Goal: Information Seeking & Learning: Learn about a topic

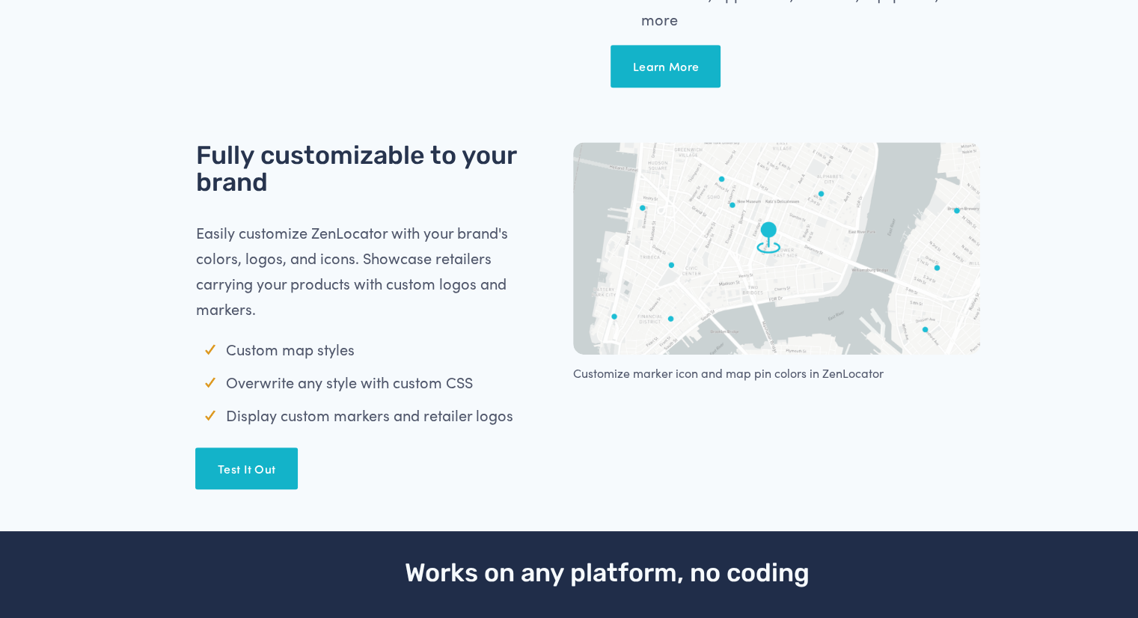
scroll to position [1035, 0]
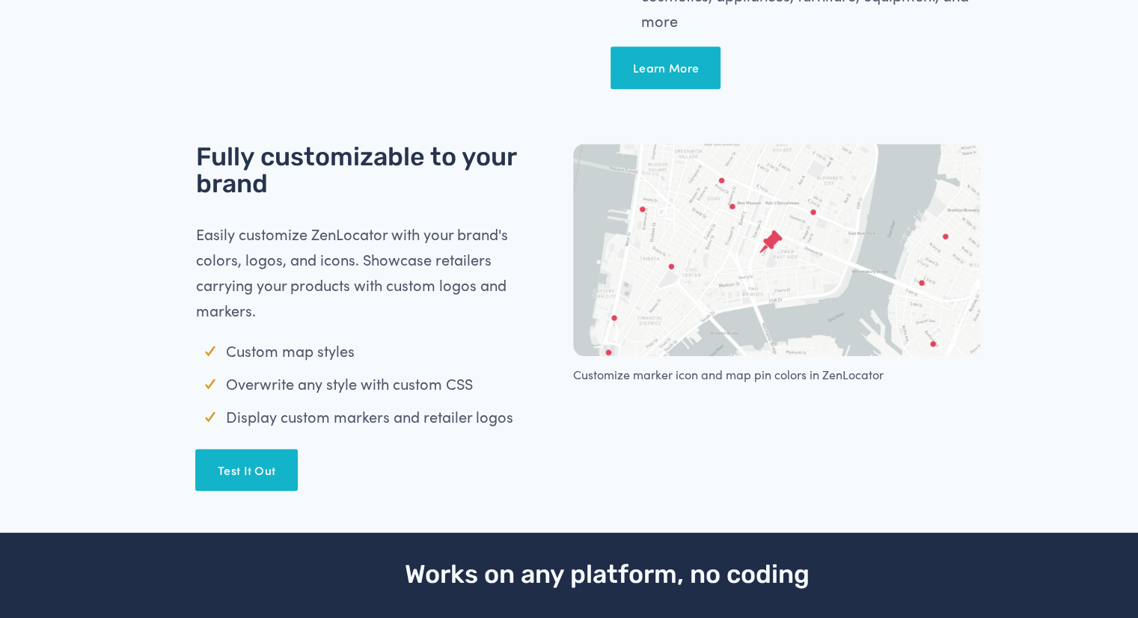
click at [257, 459] on link "Test It Out" at bounding box center [246, 470] width 102 height 42
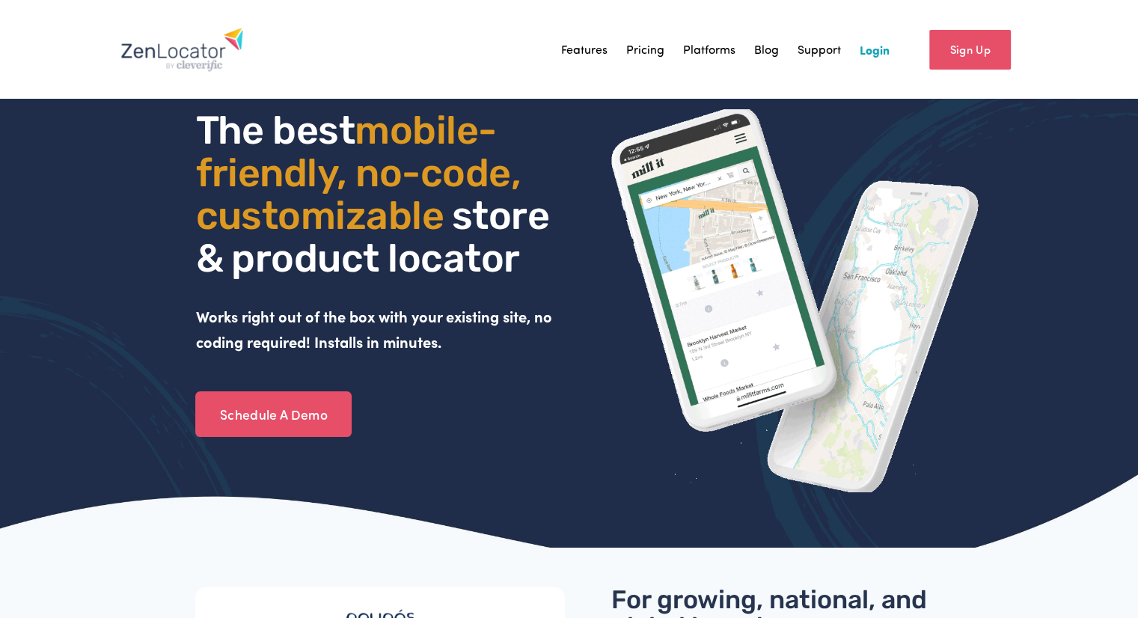
click at [703, 53] on link "Platforms" at bounding box center [709, 49] width 52 height 22
click at [96, 230] on div "The best mobile- friendly, no-code, customizable store & product locator Works …" at bounding box center [569, 328] width 1138 height 438
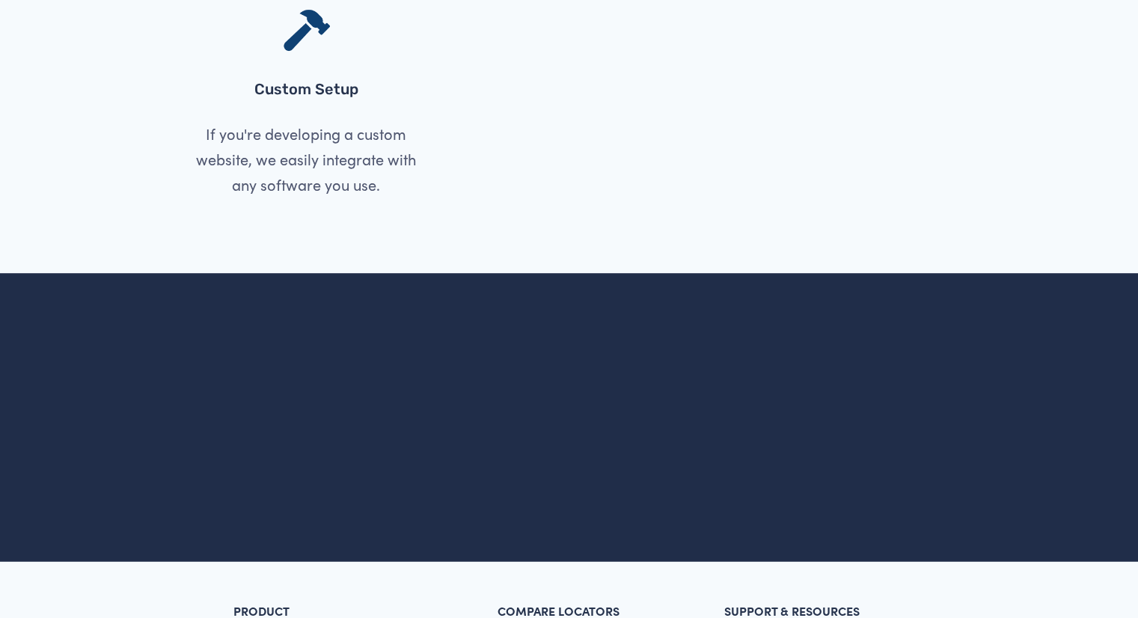
scroll to position [2246, 0]
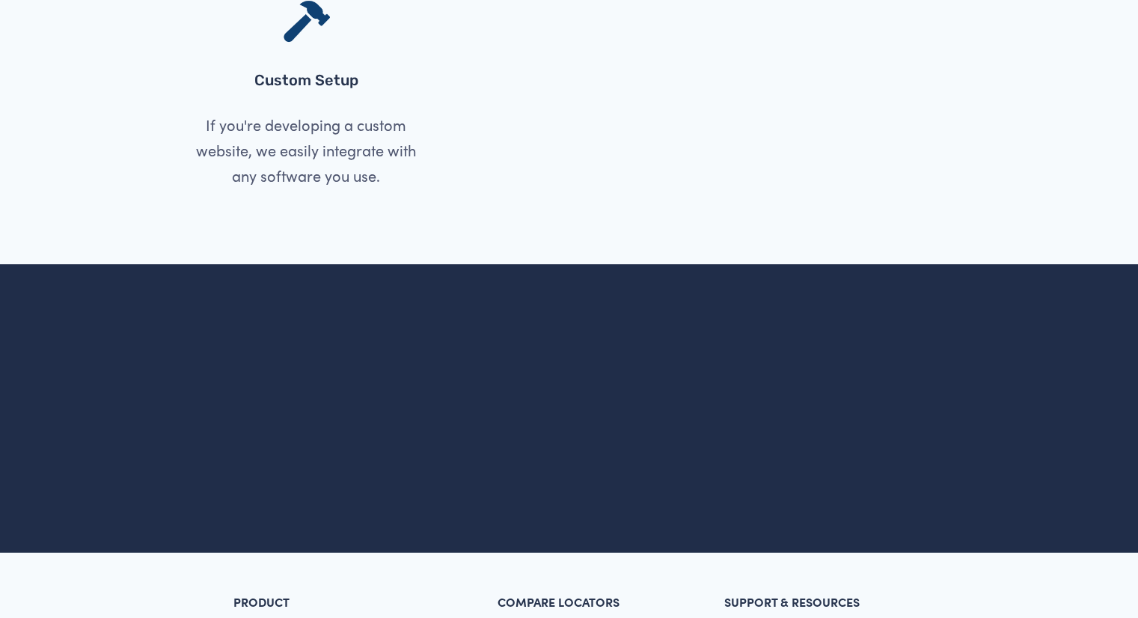
drag, startPoint x: 418, startPoint y: 333, endPoint x: 380, endPoint y: 471, distance: 143.5
click at [380, 471] on div "Email Address SIGN UP" at bounding box center [569, 449] width 763 height 91
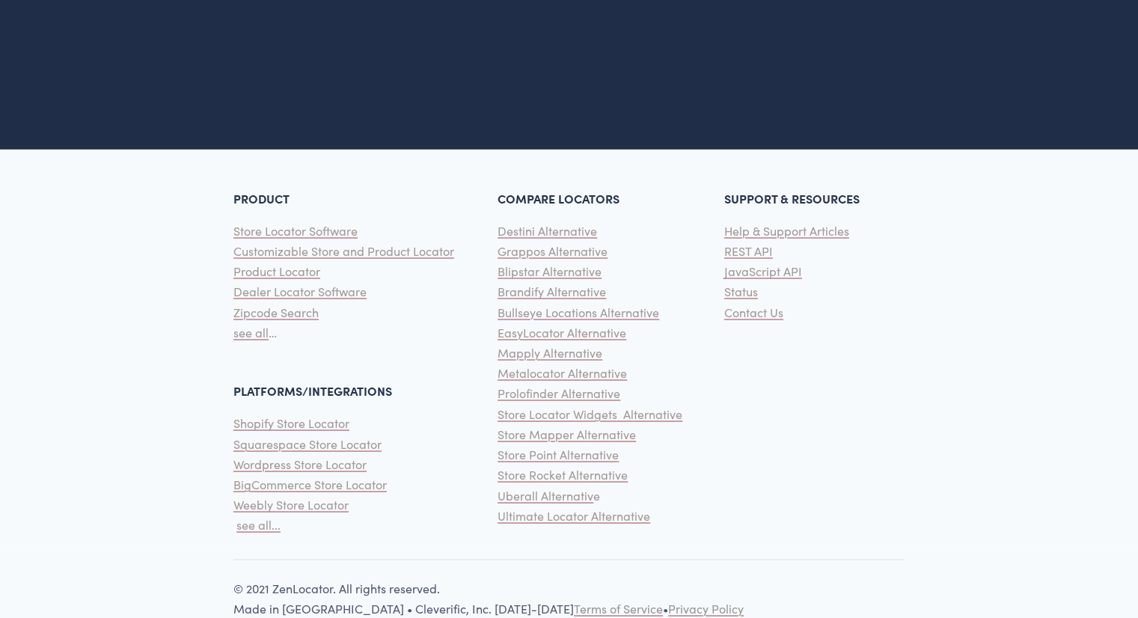
scroll to position [2655, 0]
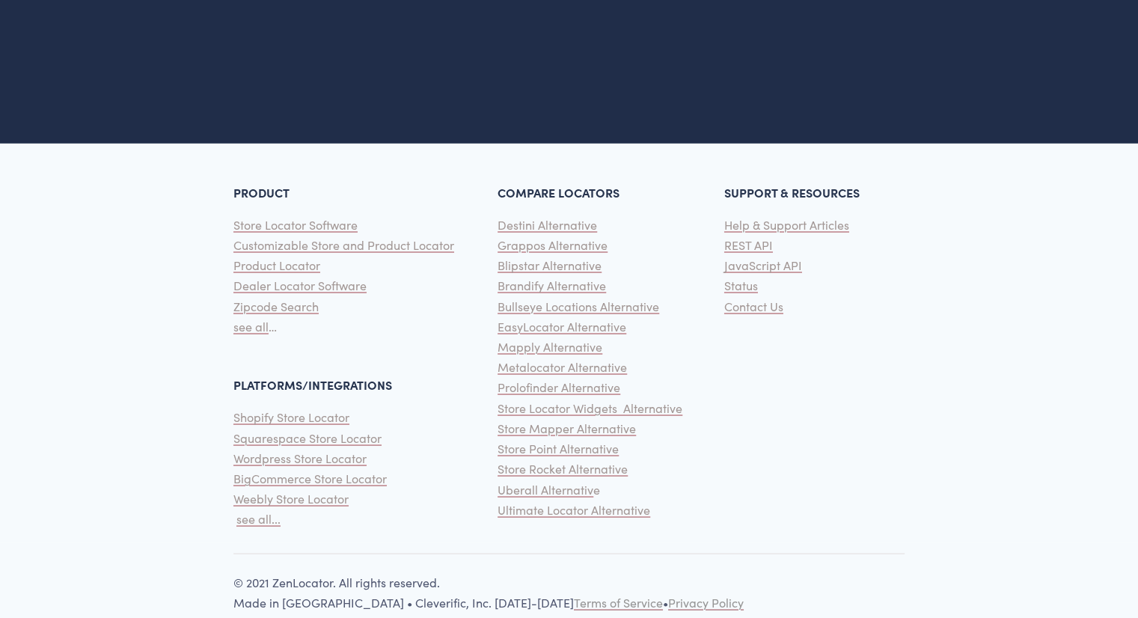
click at [343, 286] on span "Dealer Locator Software" at bounding box center [299, 285] width 133 height 16
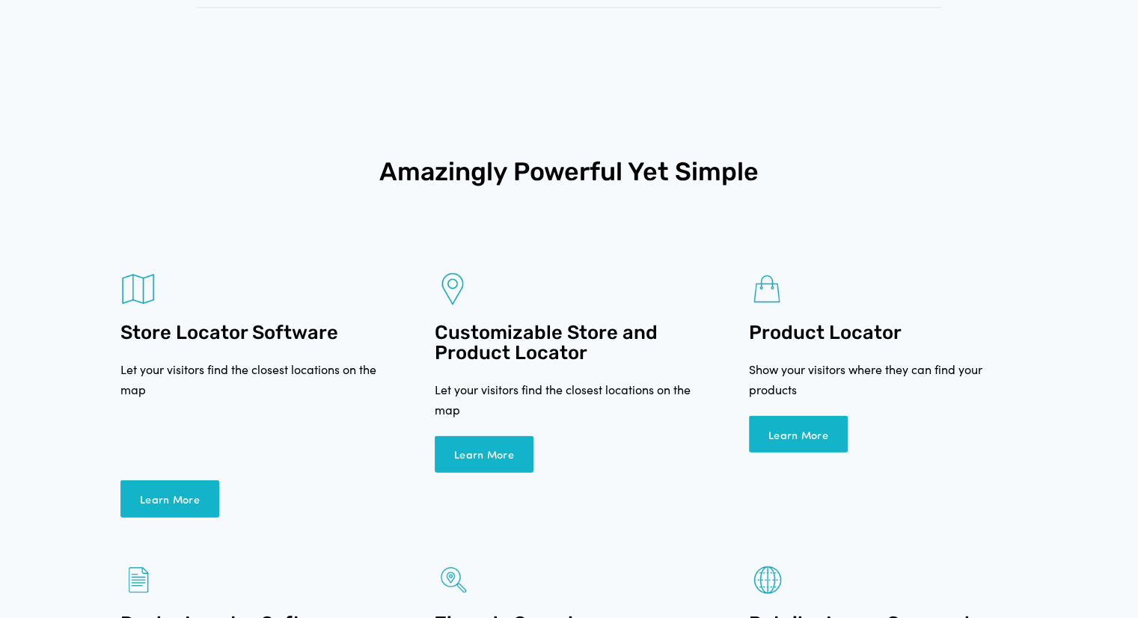
scroll to position [3082, 0]
